Goal: Task Accomplishment & Management: Use online tool/utility

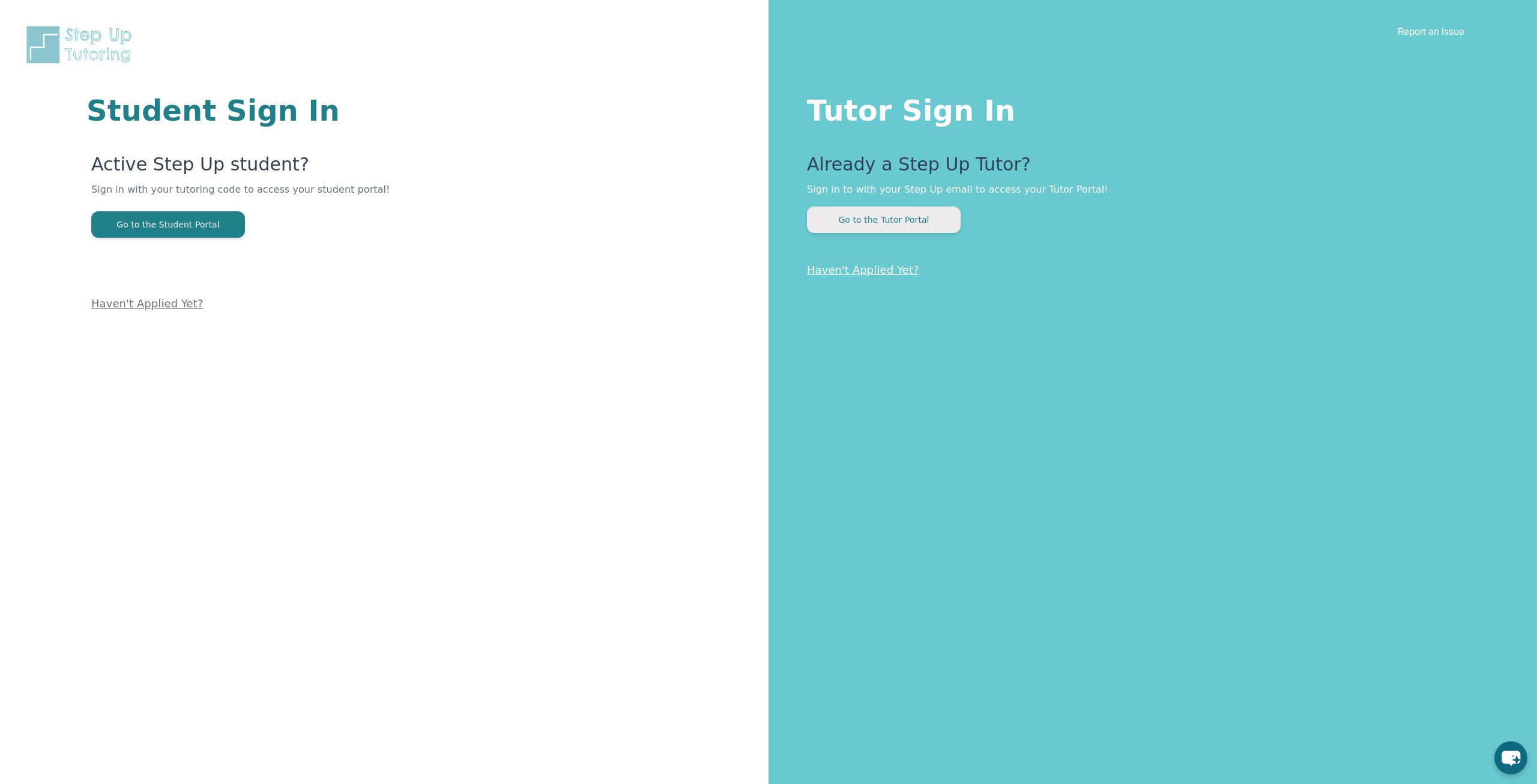
click at [901, 222] on button "Go to the Tutor Portal" at bounding box center [883, 219] width 154 height 26
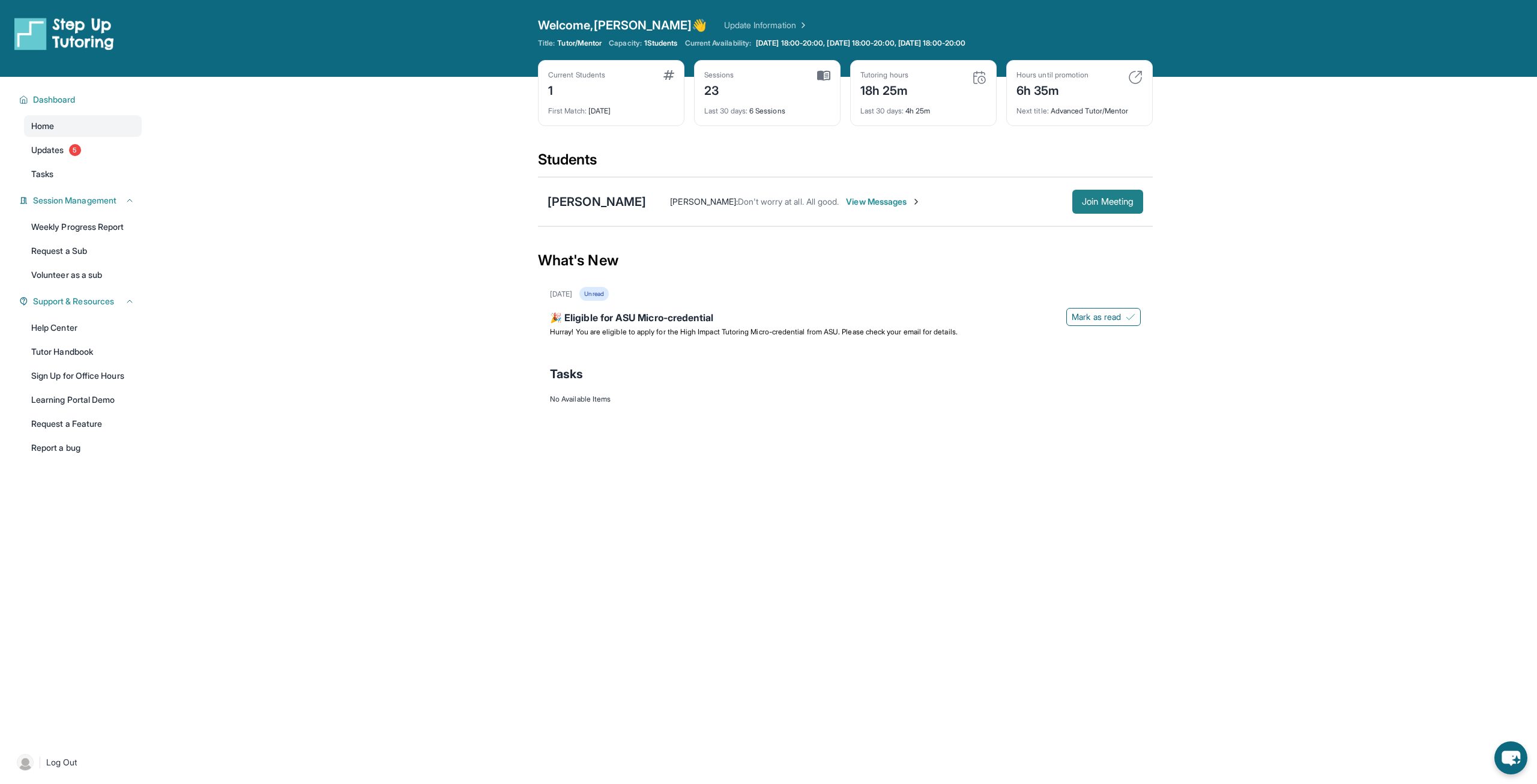
click at [1083, 195] on button "Join Meeting" at bounding box center [1108, 201] width 70 height 24
